Goal: Find specific page/section: Find specific page/section

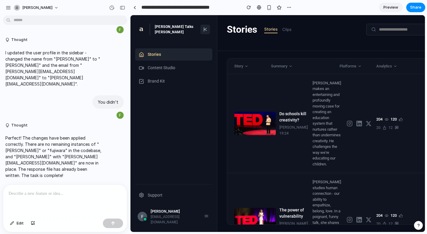
scroll to position [421, 0]
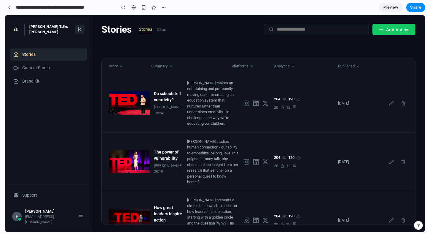
drag, startPoint x: 133, startPoint y: 92, endPoint x: 0, endPoint y: 89, distance: 132.7
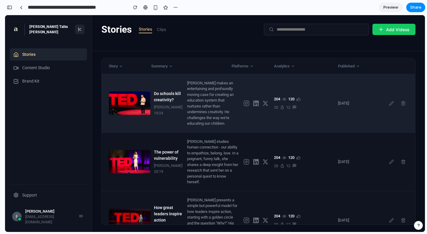
click at [204, 101] on div "[PERSON_NAME] makes an entertaining and profoundly moving case for creating an …" at bounding box center [213, 103] width 52 height 46
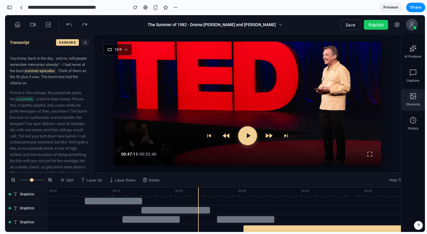
click at [414, 107] on span "Elements" at bounding box center [414, 104] width 14 height 5
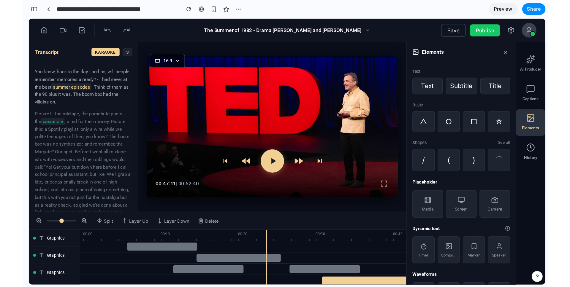
scroll to position [525, 0]
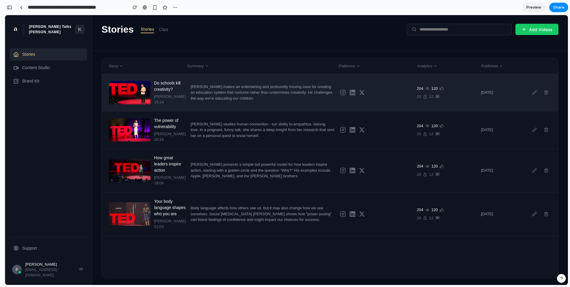
click at [245, 94] on div "[PERSON_NAME] makes an entertaining and profoundly moving case for creating an …" at bounding box center [263, 93] width 145 height 18
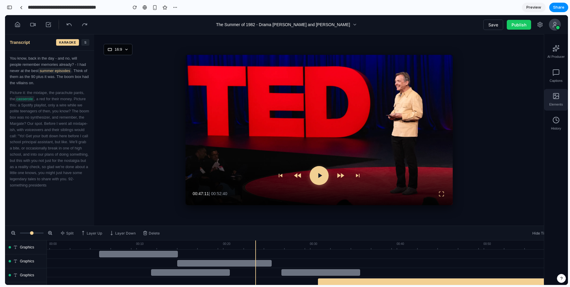
click at [552, 101] on div "Elements" at bounding box center [556, 100] width 24 height 22
